Goal: Find specific page/section: Find specific page/section

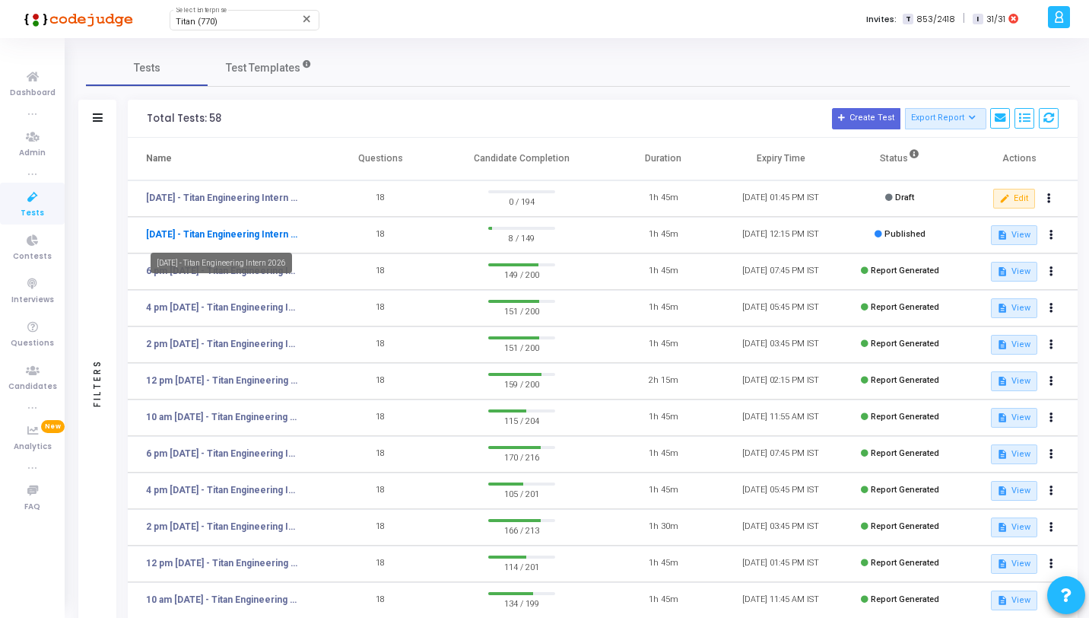
click at [221, 236] on link "[DATE] - Titan Engineering Intern 2026" at bounding box center [222, 234] width 152 height 14
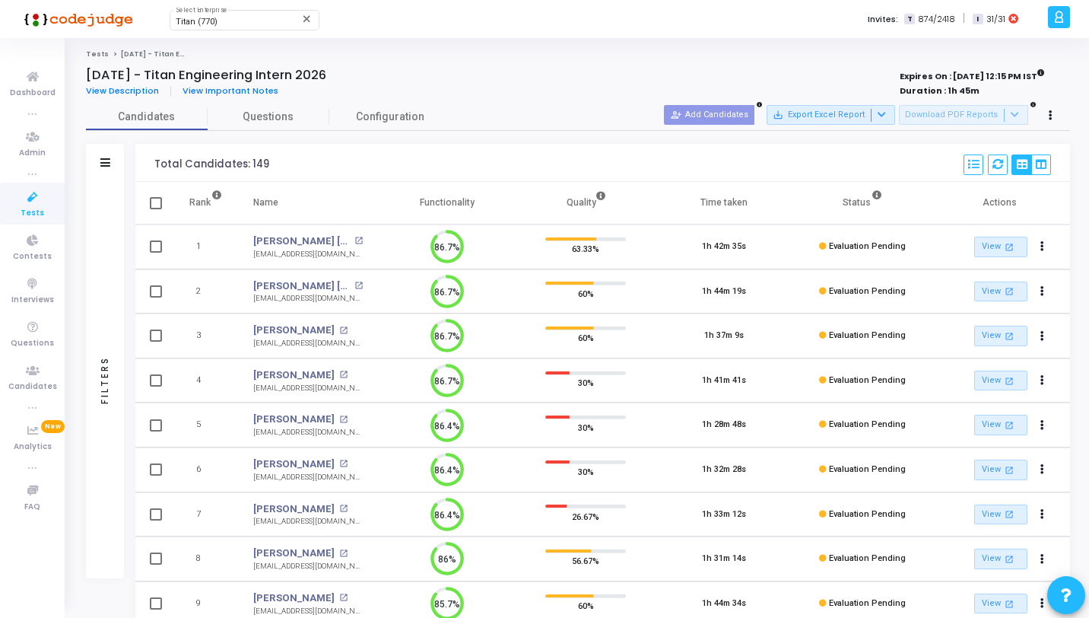
click at [38, 212] on span "Tests" at bounding box center [33, 213] width 24 height 13
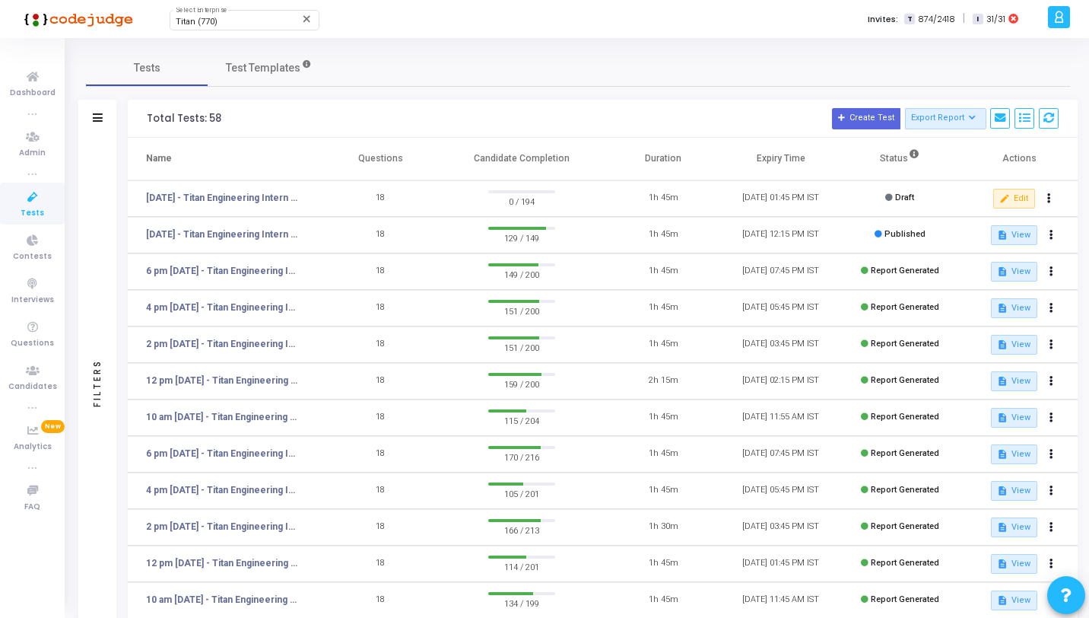
click at [470, 91] on div "Tests Test Templates Filters Filters Test Name: search Status Draft Published E…" at bounding box center [578, 409] width 984 height 721
click at [538, 127] on h3 "Total Tests: 58 Create Test Export Report Id Name Job Role Questions Candidate …" at bounding box center [603, 118] width 912 height 21
click at [728, 30] on div "Titan (770) Select Enterprise close Invites: T 874/2418 | I 31/31" at bounding box center [597, 19] width 891 height 38
